Goal: Use online tool/utility: Utilize a website feature to perform a specific function

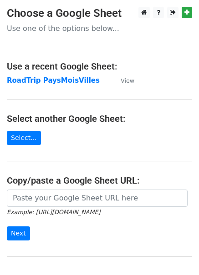
scroll to position [27, 0]
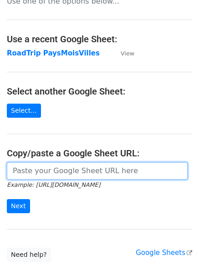
click at [49, 169] on input "url" at bounding box center [97, 170] width 180 height 17
paste input "https://docs.google.com/spreadsheets/d/15zkNYipgFDkKrIqbl5YSf9OH7McoVWLhEkUvhZL…"
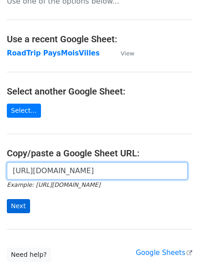
type input "https://docs.google.com/spreadsheets/d/15zkNYipgFDkKrIqbl5YSf9OH7McoVWLhEkUvhZL…"
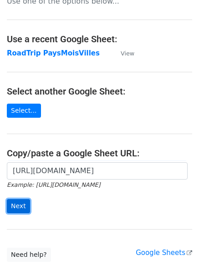
scroll to position [0, 0]
click at [19, 209] on input "Next" at bounding box center [18, 206] width 23 height 14
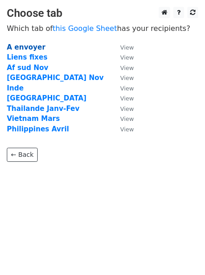
click at [31, 45] on strong "A envoyer" at bounding box center [26, 47] width 39 height 8
